Goal: Task Accomplishment & Management: Manage account settings

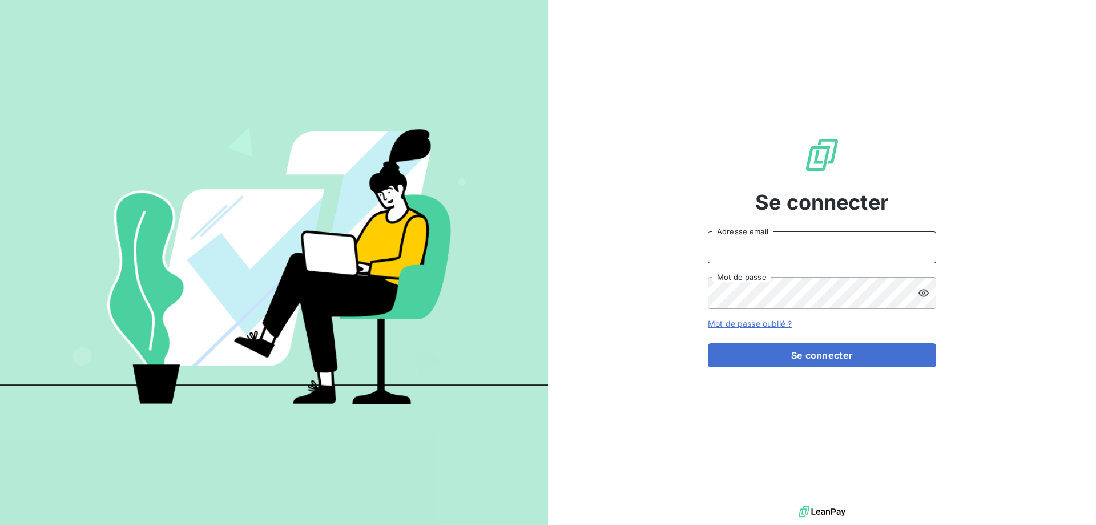
click at [772, 238] on input "Adresse email" at bounding box center [822, 247] width 228 height 32
type input "[PERSON_NAME][EMAIL_ADDRESS][DOMAIN_NAME]"
click at [922, 296] on icon at bounding box center [923, 292] width 10 height 7
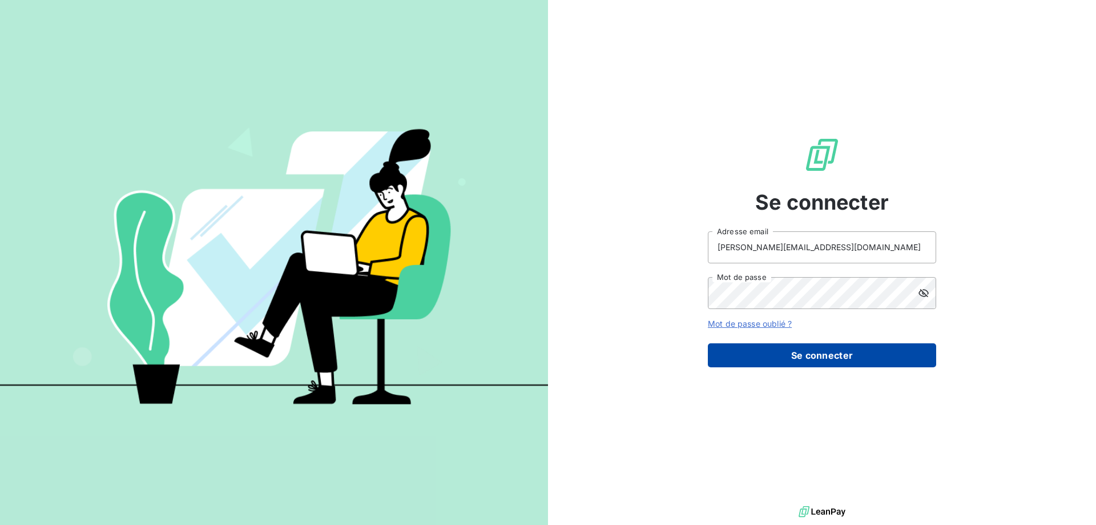
click at [845, 356] on button "Se connecter" at bounding box center [822, 355] width 228 height 24
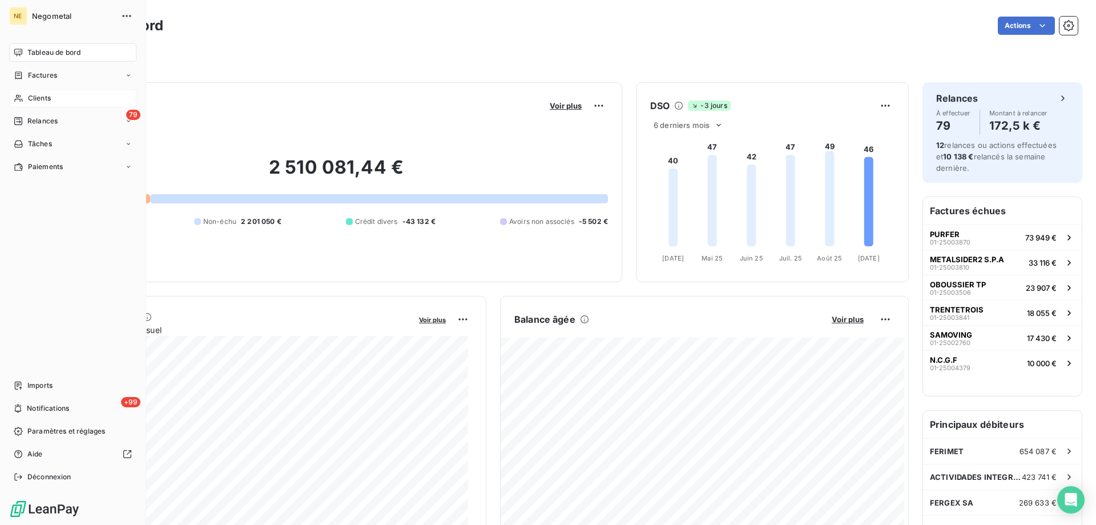
click at [34, 104] on div "Clients" at bounding box center [72, 98] width 127 height 18
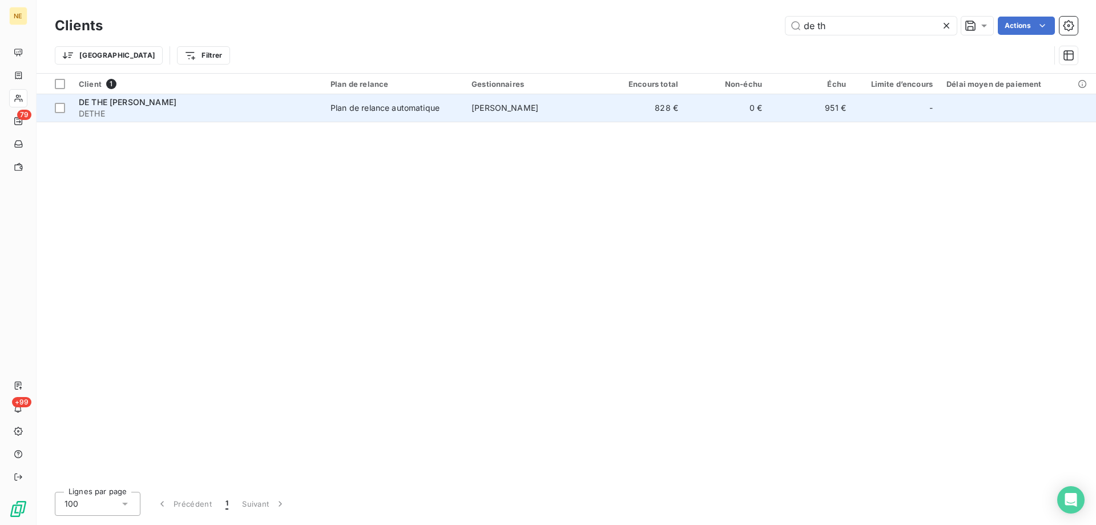
type input "de th"
click at [229, 106] on div "DE THE [PERSON_NAME]" at bounding box center [198, 101] width 238 height 11
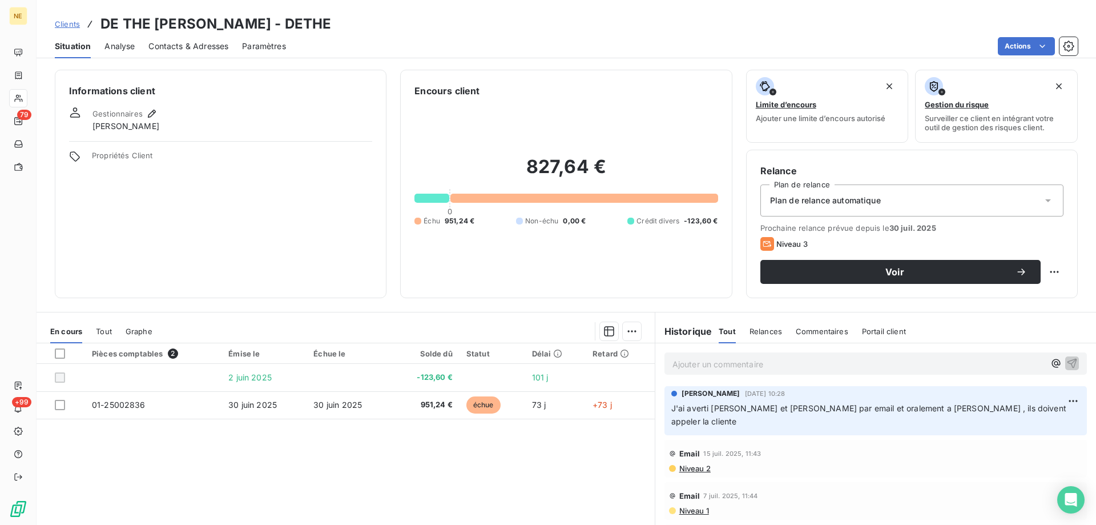
scroll to position [72, 0]
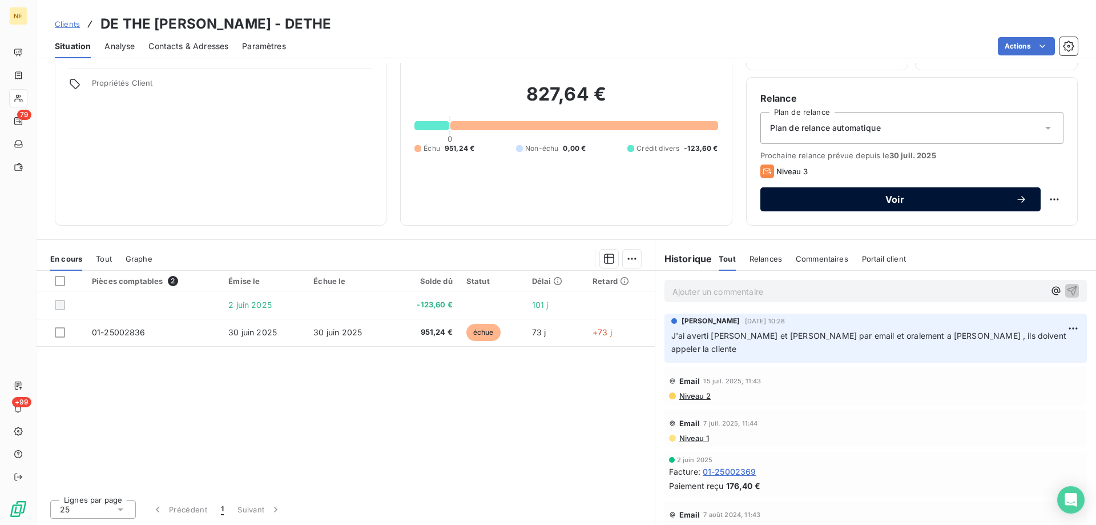
click at [822, 195] on span "Voir" at bounding box center [894, 199] width 241 height 9
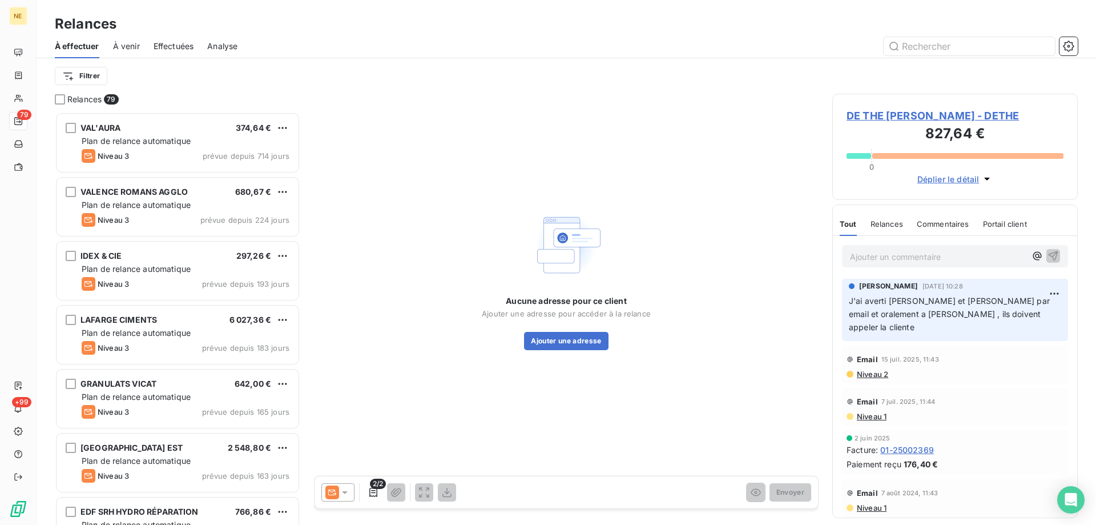
scroll to position [404, 237]
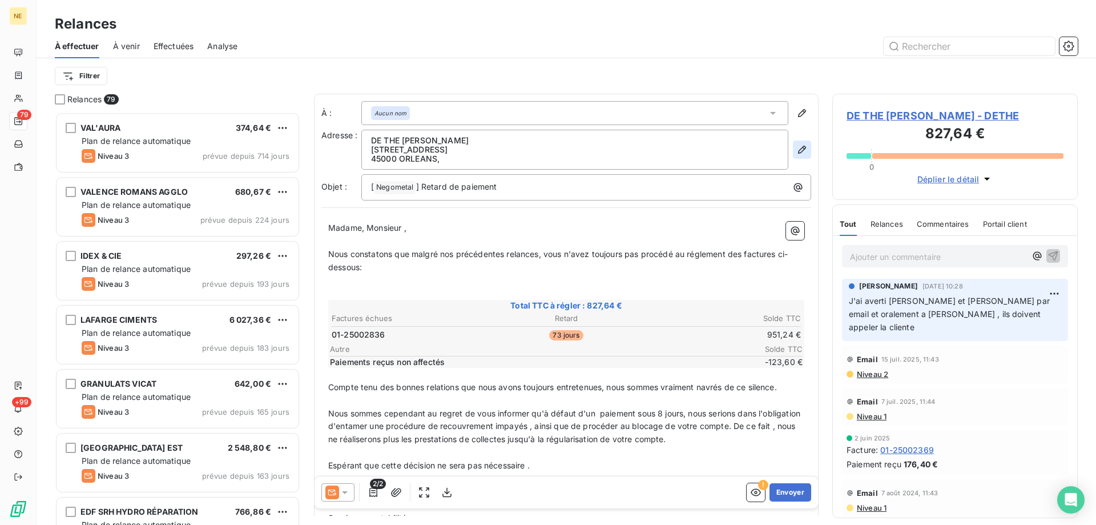
click at [793, 143] on button "button" at bounding box center [802, 149] width 18 height 18
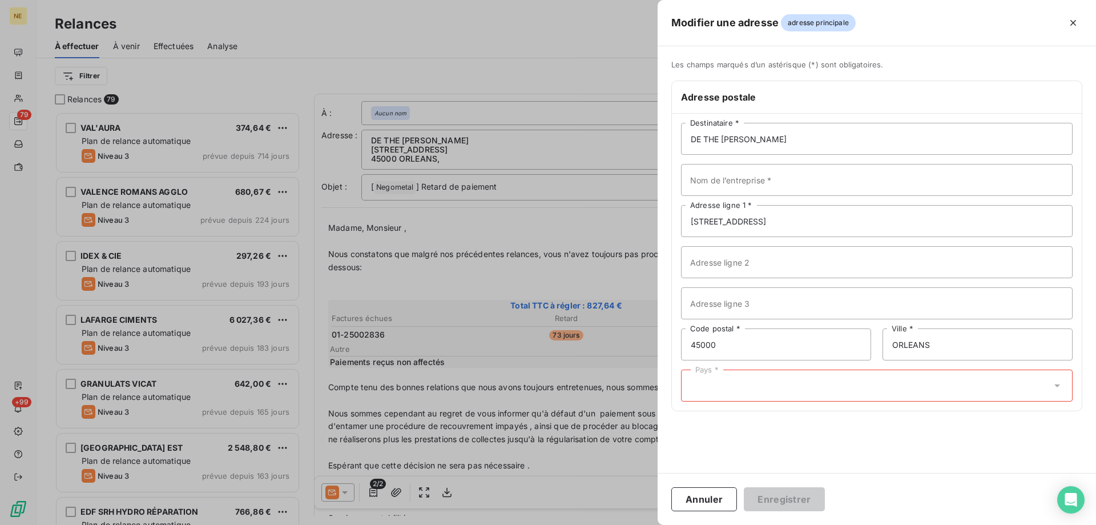
click at [753, 387] on div "Pays *" at bounding box center [877, 385] width 392 height 32
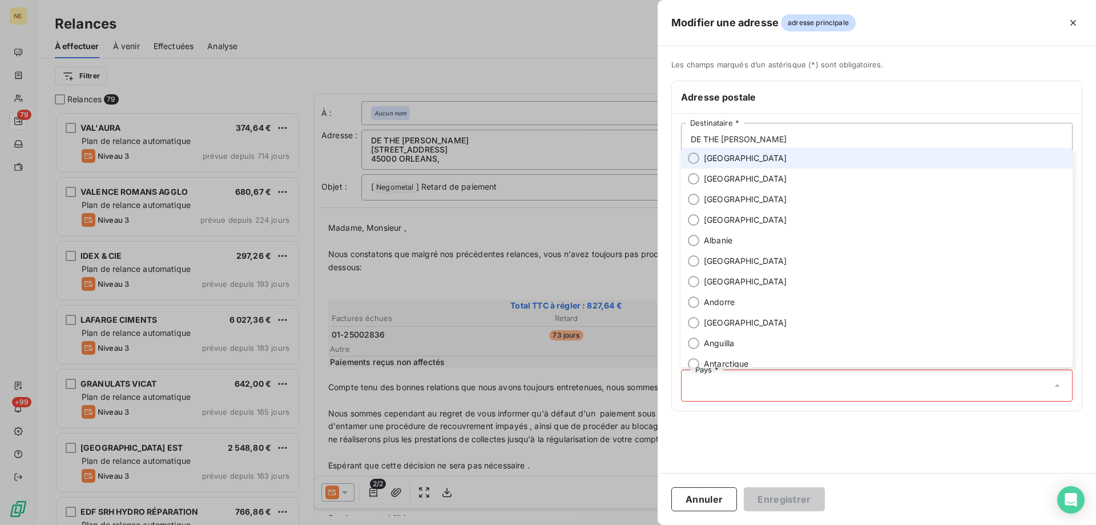
click at [708, 155] on span "[GEOGRAPHIC_DATA]" at bounding box center [745, 157] width 83 height 11
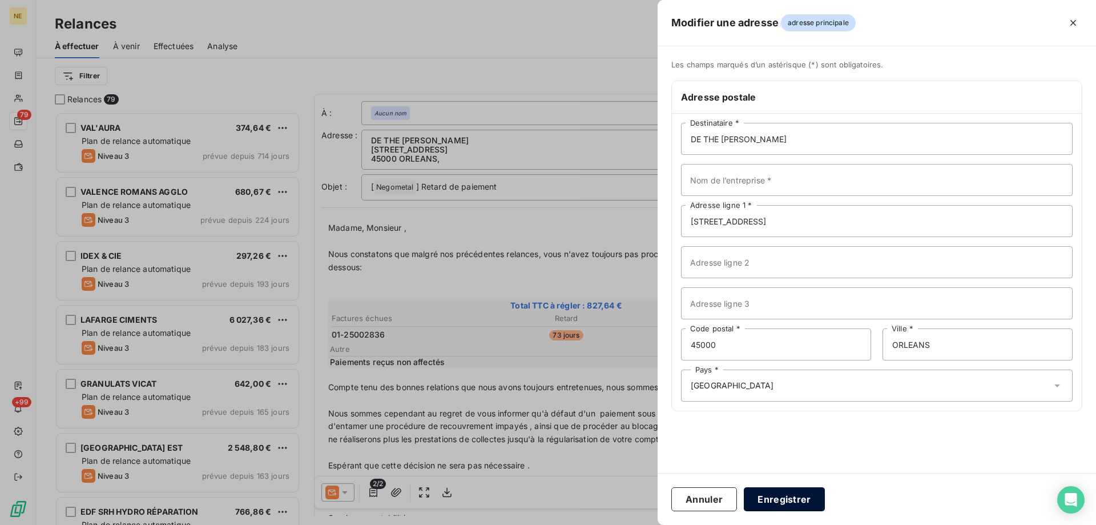
click at [783, 500] on button "Enregistrer" at bounding box center [784, 499] width 81 height 24
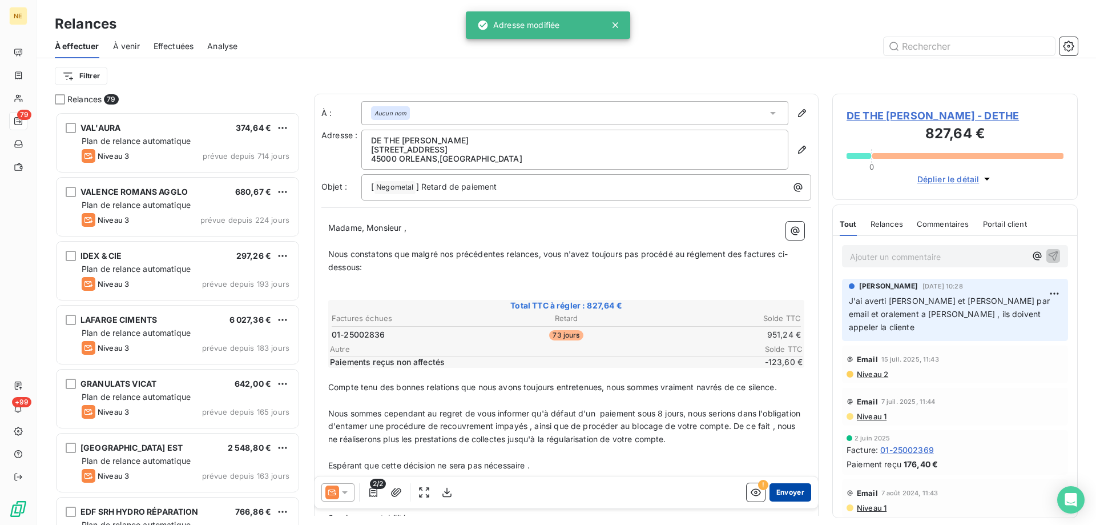
click at [788, 495] on button "Envoyer" at bounding box center [790, 492] width 42 height 18
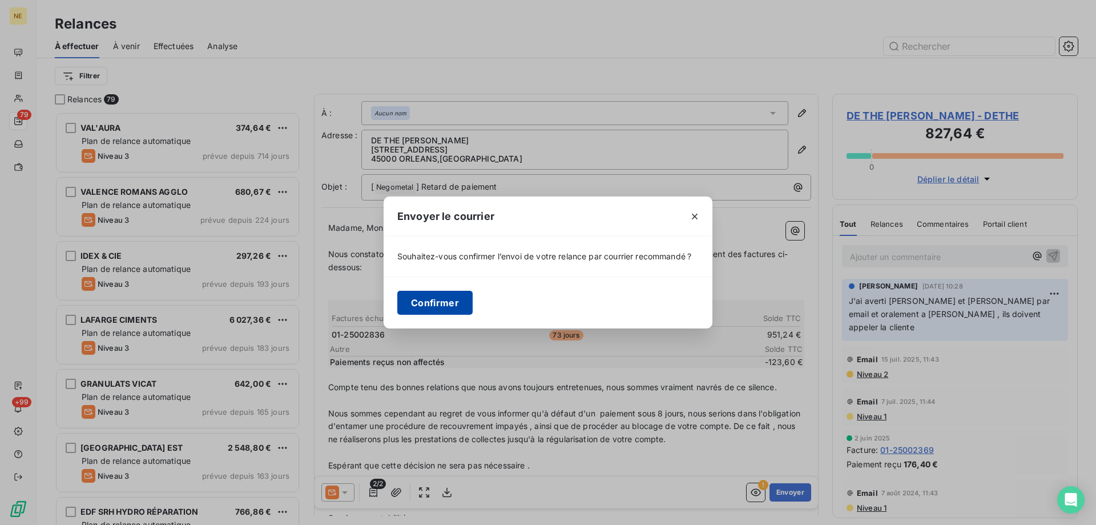
click at [446, 301] on button "Confirmer" at bounding box center [434, 303] width 75 height 24
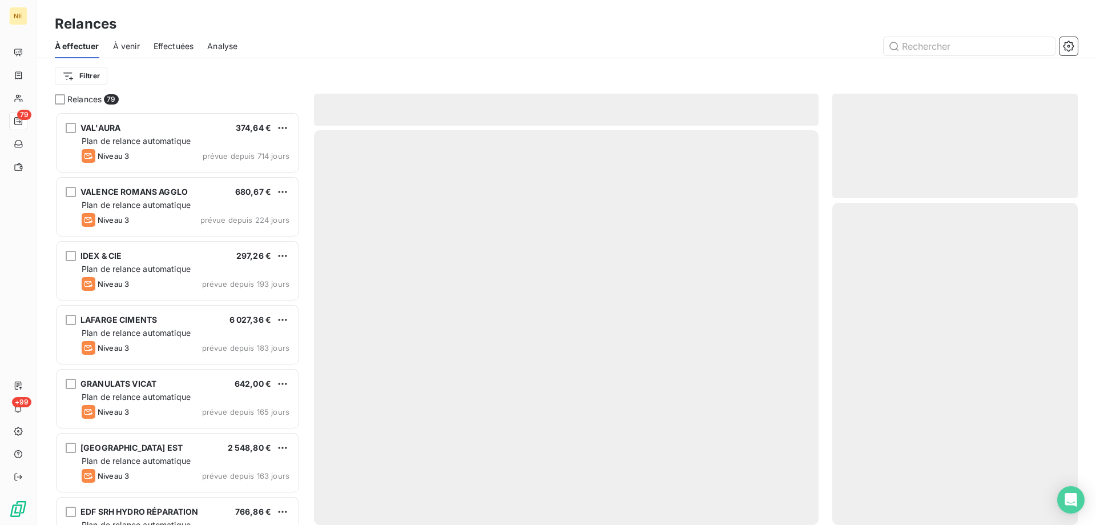
click at [449, 303] on div at bounding box center [566, 327] width 505 height 394
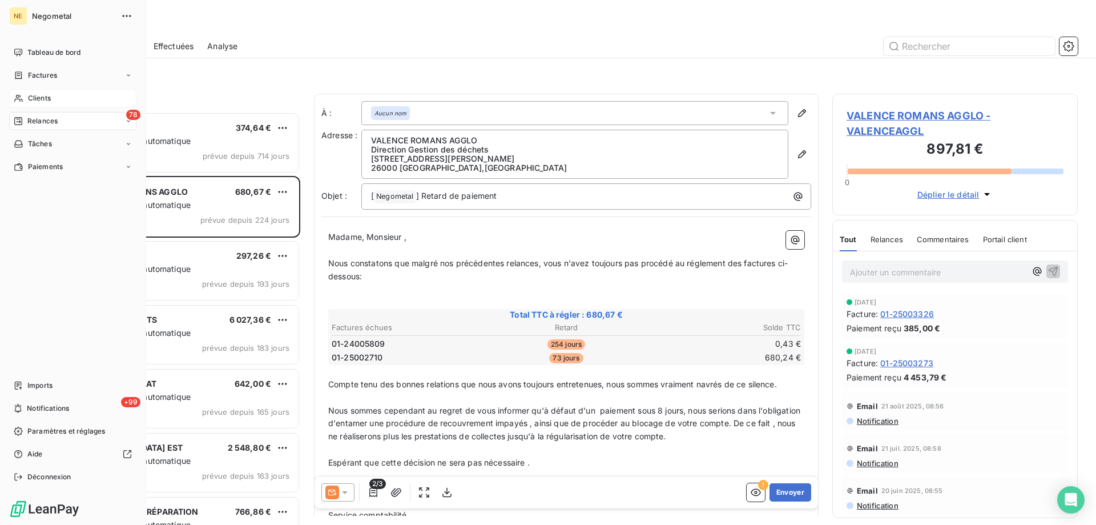
click at [47, 94] on span "Clients" at bounding box center [39, 98] width 23 height 10
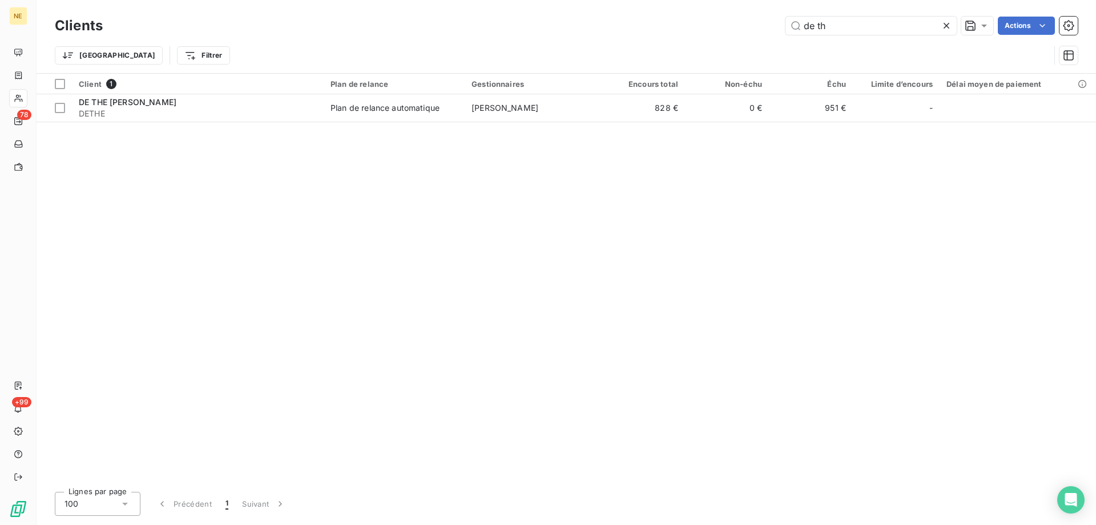
drag, startPoint x: 830, startPoint y: 27, endPoint x: 779, endPoint y: 28, distance: 50.8
click at [779, 28] on div "de th Actions" at bounding box center [596, 26] width 961 height 18
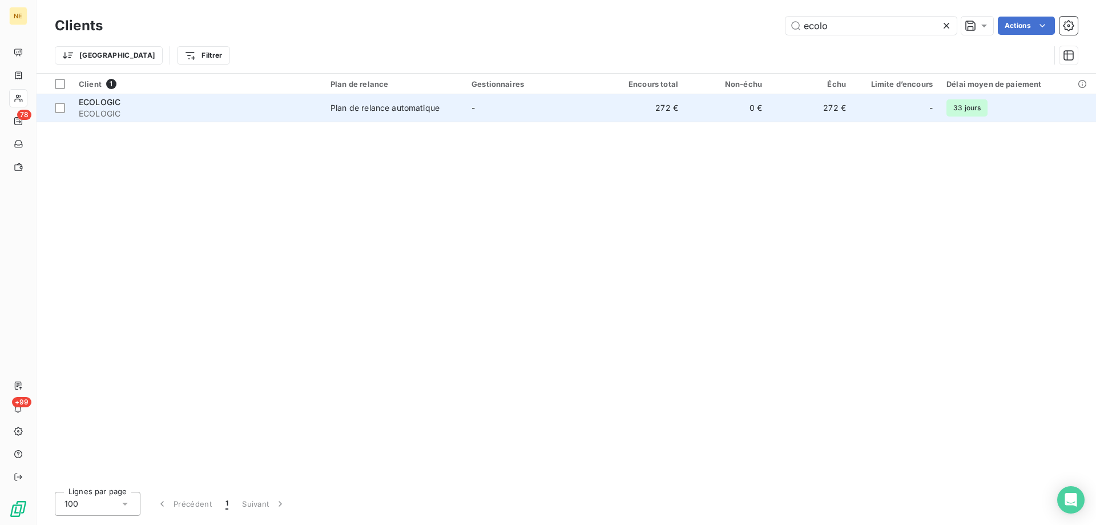
type input "ecolo"
click at [304, 107] on div "ECOLOGIC" at bounding box center [198, 101] width 238 height 11
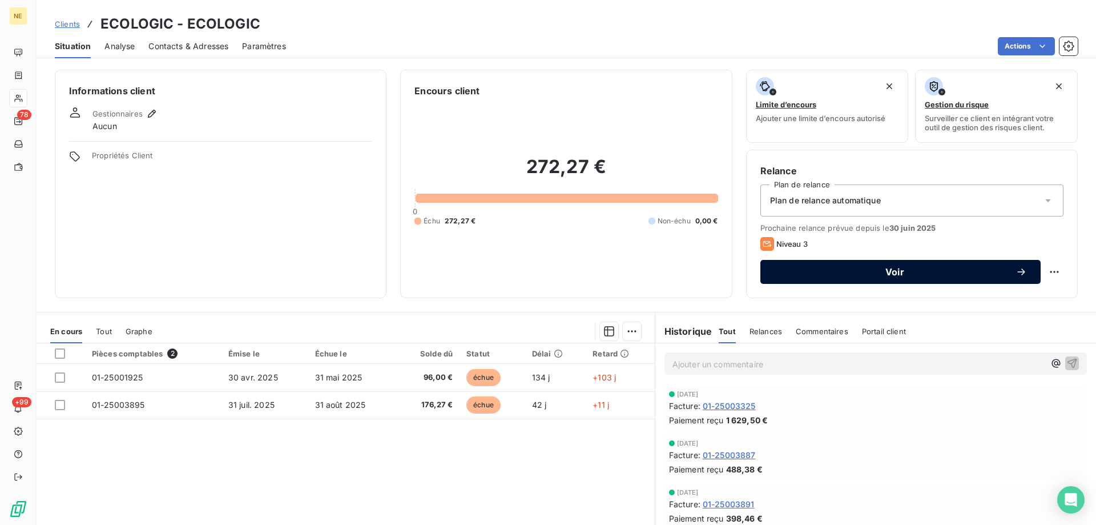
click at [888, 275] on span "Voir" at bounding box center [894, 271] width 241 height 9
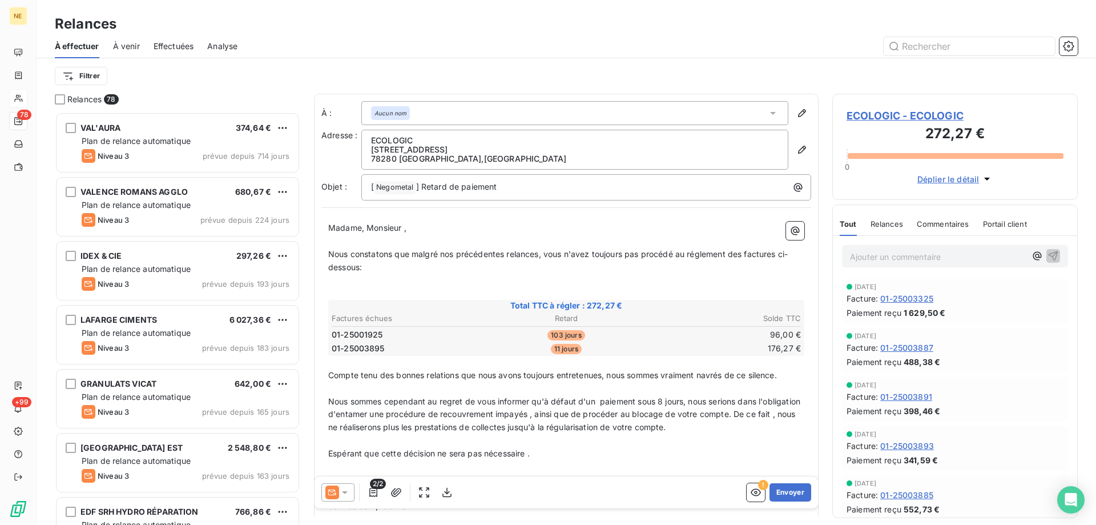
scroll to position [404, 237]
